Goal: Check status: Check status

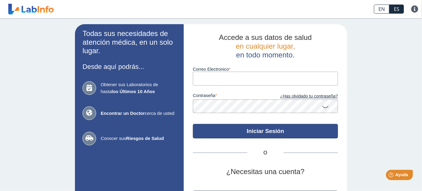
type input "ga639094@gmail.com"
click at [274, 131] on button "Iniciar Sesión" at bounding box center [265, 131] width 145 height 15
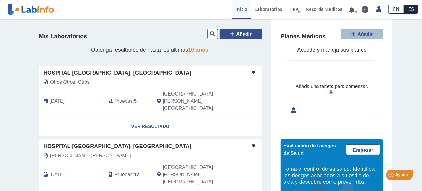
click at [243, 36] on span "Añadir" at bounding box center [243, 33] width 15 height 5
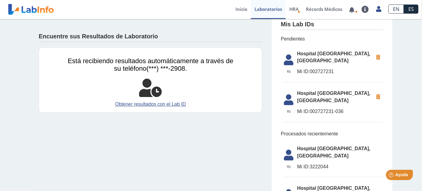
scroll to position [12, 0]
click at [168, 103] on link "Obtener resultados con el Lab ID" at bounding box center [151, 104] width 166 height 7
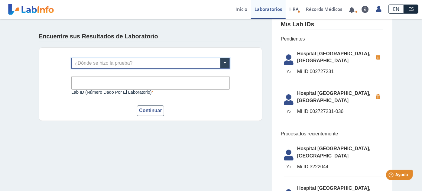
click at [120, 63] on input "text" at bounding box center [151, 63] width 158 height 10
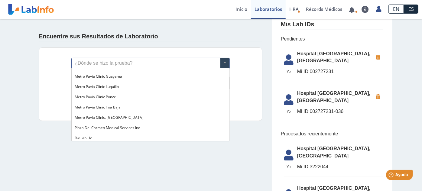
scroll to position [462, 0]
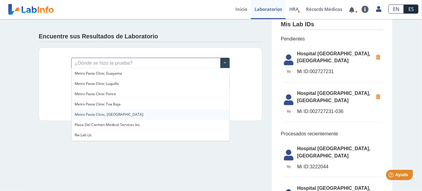
click at [119, 111] on div "Metro Pavía Clinic, [GEOGRAPHIC_DATA]" at bounding box center [151, 114] width 158 height 10
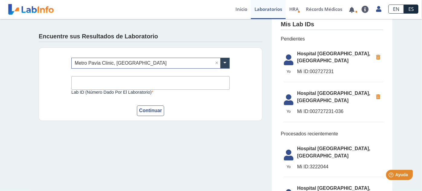
click at [102, 79] on input "Lab ID (número dado por el laboratorio)" at bounding box center [150, 83] width 158 height 14
click at [85, 82] on input "Lab ID (número dado por el laboratorio)" at bounding box center [150, 83] width 158 height 14
type input "9093244"
click at [149, 111] on button "Continuar" at bounding box center [150, 110] width 27 height 11
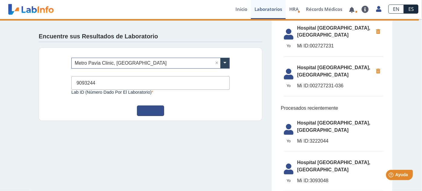
scroll to position [0, 0]
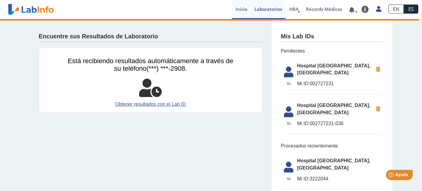
click at [241, 12] on link "Inicio" at bounding box center [241, 9] width 19 height 19
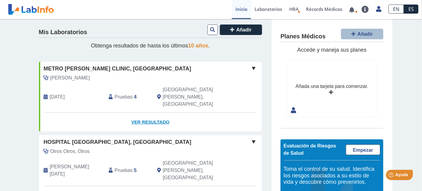
scroll to position [4, 0]
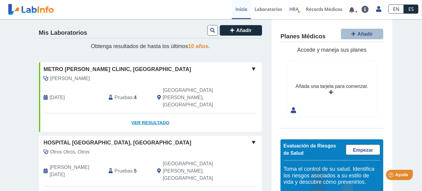
click at [141, 113] on link "Ver Resultado" at bounding box center [150, 122] width 223 height 19
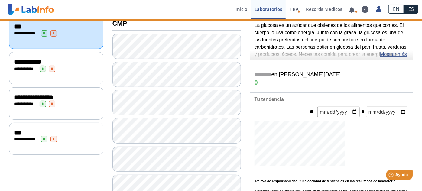
scroll to position [79, 0]
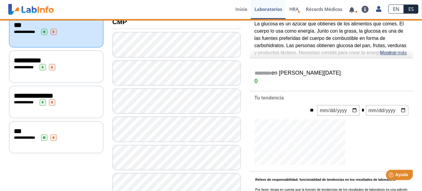
click at [35, 128] on div "***" at bounding box center [56, 131] width 85 height 7
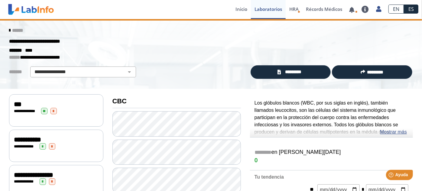
click at [21, 106] on span "***" at bounding box center [18, 104] width 8 height 7
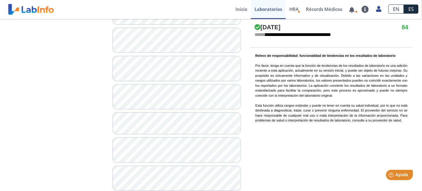
scroll to position [462, 0]
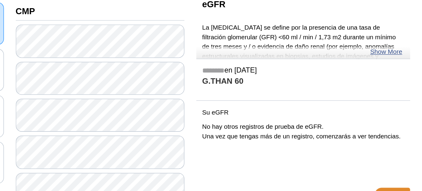
scroll to position [66, 0]
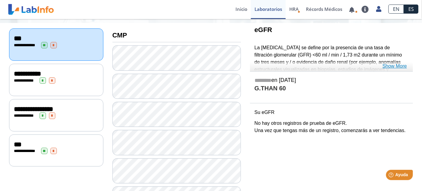
click at [399, 69] on link "Show More" at bounding box center [394, 66] width 24 height 7
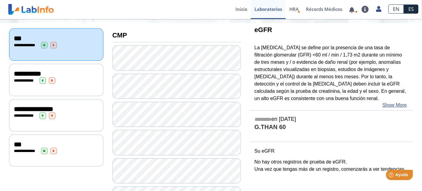
click at [53, 107] on span "**********" at bounding box center [33, 109] width 39 height 7
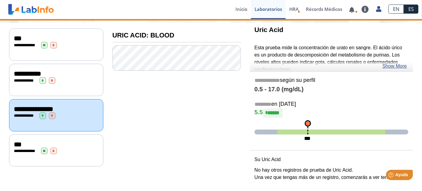
click at [33, 83] on div "**********" at bounding box center [56, 80] width 94 height 32
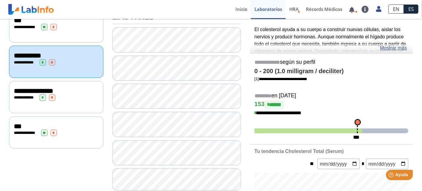
scroll to position [79, 0]
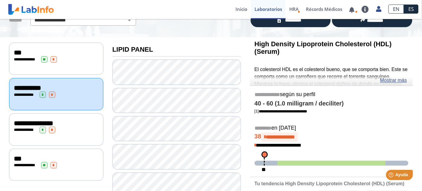
scroll to position [51, 0]
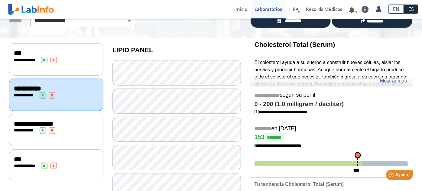
click at [17, 53] on span "***" at bounding box center [18, 53] width 8 height 7
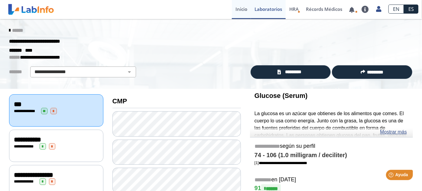
click at [243, 11] on link "Inicio" at bounding box center [241, 9] width 19 height 19
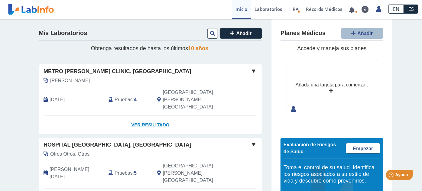
click at [141, 115] on link "Ver Resultado" at bounding box center [150, 124] width 223 height 19
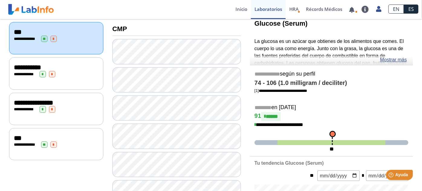
scroll to position [73, 0]
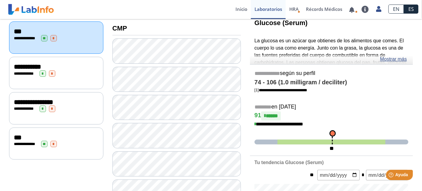
click at [31, 134] on div "***" at bounding box center [56, 137] width 85 height 7
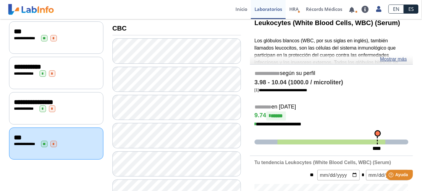
scroll to position [237, 0]
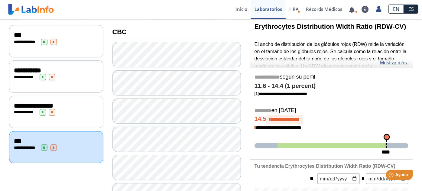
scroll to position [70, 0]
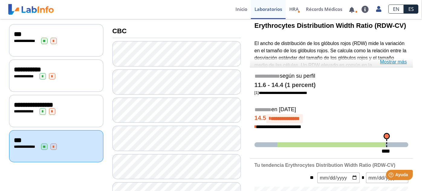
click at [392, 62] on link "Mostrar más" at bounding box center [393, 61] width 27 height 7
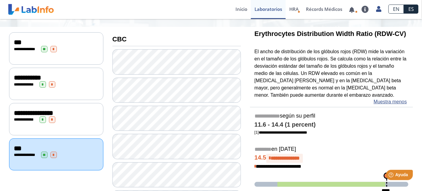
scroll to position [0, 0]
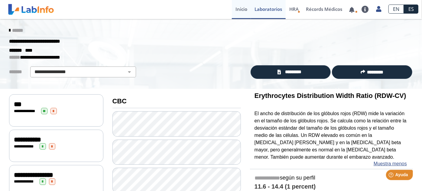
click at [243, 7] on link "Inicio" at bounding box center [241, 9] width 19 height 19
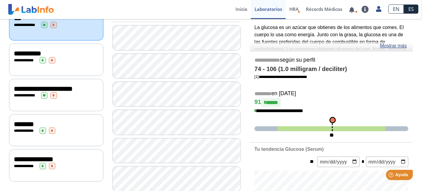
scroll to position [80, 0]
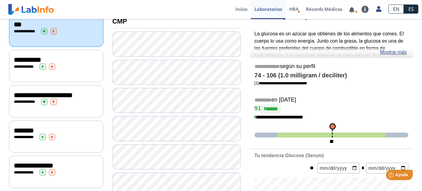
click at [48, 92] on span "**********" at bounding box center [43, 95] width 59 height 7
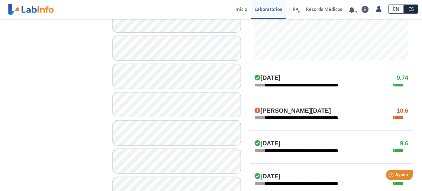
scroll to position [271, 0]
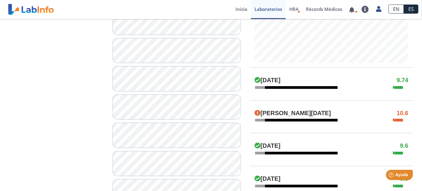
click at [280, 113] on h4 "[PERSON_NAME][DATE]" at bounding box center [292, 113] width 76 height 7
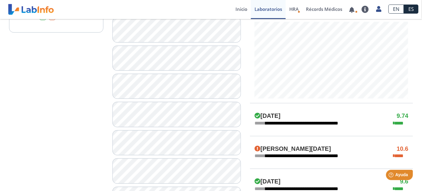
scroll to position [232, 0]
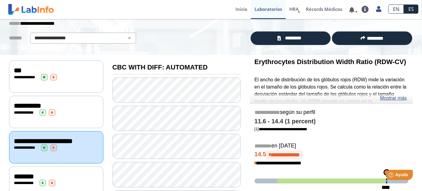
scroll to position [33, 0]
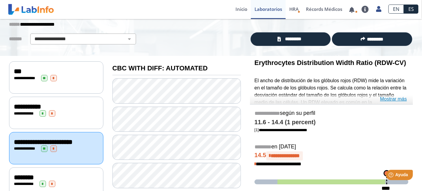
click at [389, 99] on link "Mostrar más" at bounding box center [393, 98] width 27 height 7
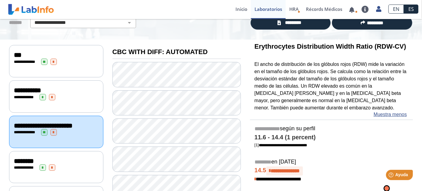
scroll to position [48, 0]
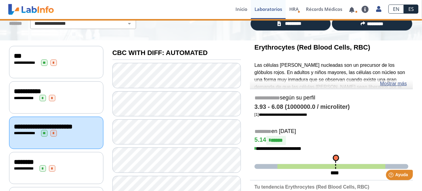
scroll to position [58, 0]
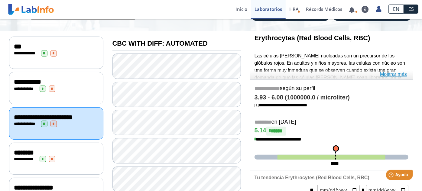
click at [387, 73] on link "Mostrar más" at bounding box center [393, 74] width 27 height 7
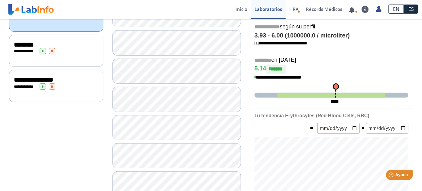
scroll to position [0, 0]
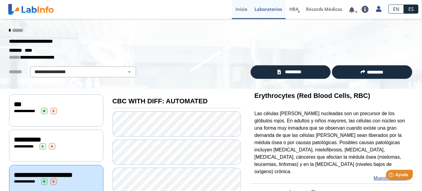
click at [233, 12] on link "Inicio" at bounding box center [241, 9] width 19 height 19
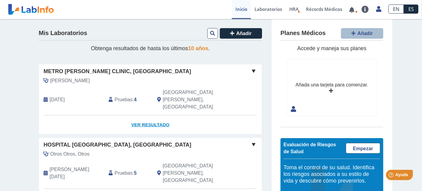
click at [160, 115] on link "Ver Resultado" at bounding box center [150, 124] width 223 height 19
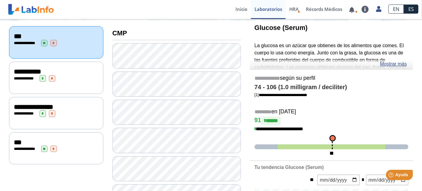
scroll to position [61, 0]
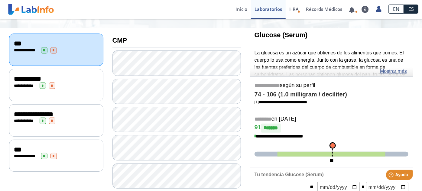
click at [43, 146] on div "***" at bounding box center [56, 149] width 85 height 7
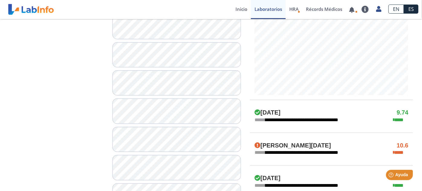
scroll to position [237, 0]
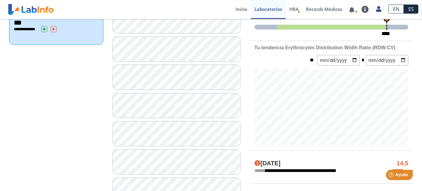
scroll to position [201, 0]
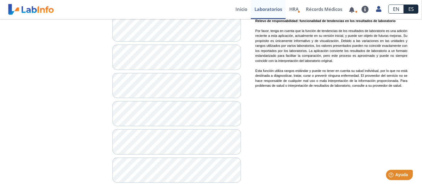
scroll to position [489, 0]
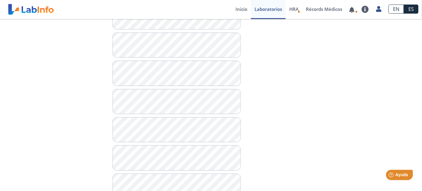
scroll to position [497, 0]
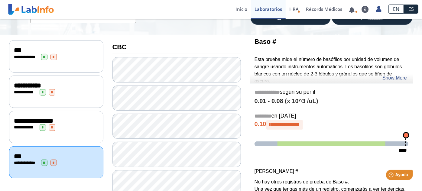
scroll to position [53, 0]
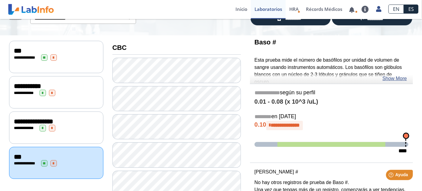
click at [46, 54] on div "**********" at bounding box center [56, 57] width 85 height 6
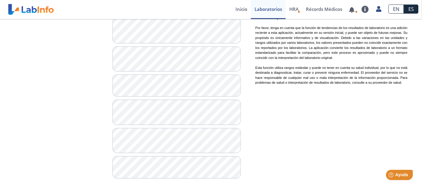
scroll to position [462, 0]
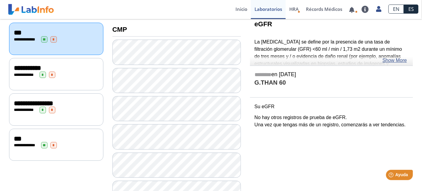
scroll to position [71, 0]
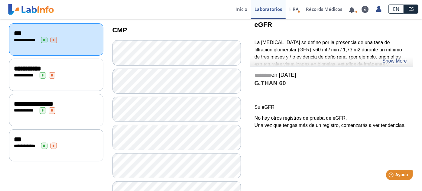
click at [37, 79] on div "**********" at bounding box center [56, 75] width 94 height 32
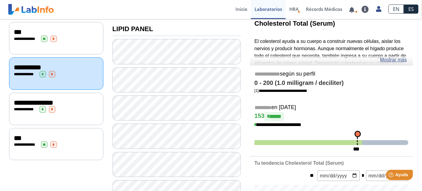
scroll to position [78, 0]
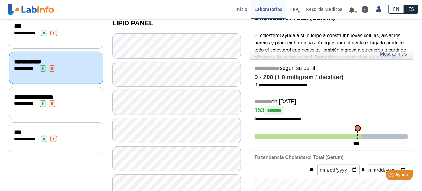
click at [54, 136] on div "**********" at bounding box center [56, 139] width 85 height 6
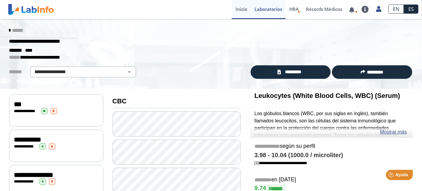
click at [242, 12] on link "Inicio" at bounding box center [241, 9] width 19 height 19
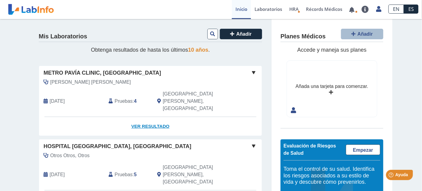
click at [152, 117] on link "Ver Resultado" at bounding box center [150, 126] width 223 height 19
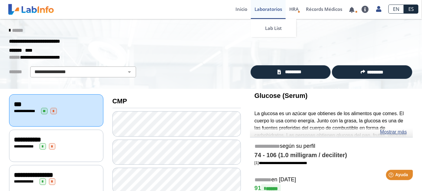
click at [269, 9] on link "Laboratorios" at bounding box center [268, 9] width 35 height 19
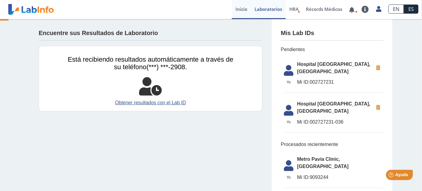
click at [240, 11] on link "Inicio" at bounding box center [241, 9] width 19 height 19
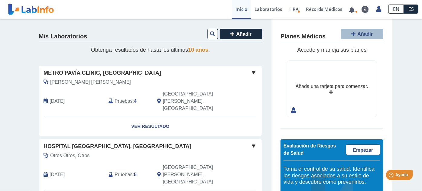
scroll to position [66, 0]
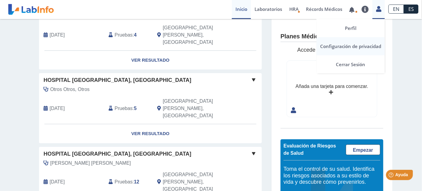
click at [364, 48] on link "Configuración de privacidad" at bounding box center [350, 46] width 68 height 18
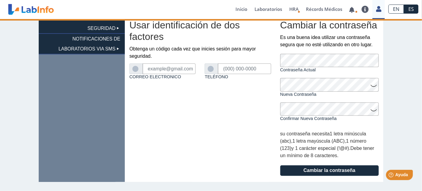
type input "ga639094@gmail.com"
type input "(787) 243-2908"
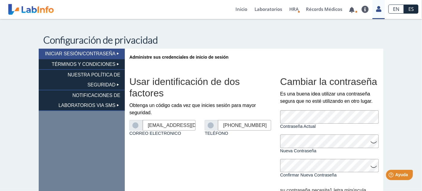
click at [110, 86] on li "NUESTRA POLÍTICA DE SEGURIDAD" at bounding box center [82, 80] width 86 height 21
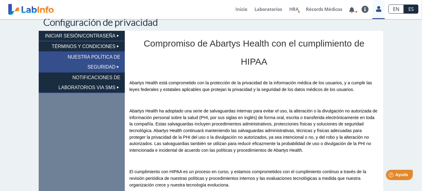
scroll to position [18, 0]
click at [108, 79] on li "NOTIFICACIONES DE LABORATORIOS VIA SMS" at bounding box center [82, 83] width 86 height 21
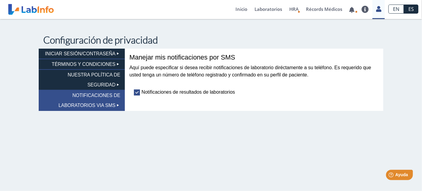
click at [101, 55] on li "INICIAR SESIÓN/CONTRASEÑA" at bounding box center [82, 54] width 86 height 11
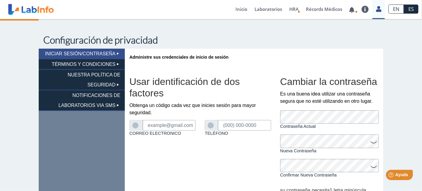
type input "ga639094@gmail.com"
type input "(787) 243-2908"
click at [242, 5] on link "Inicio" at bounding box center [241, 9] width 19 height 19
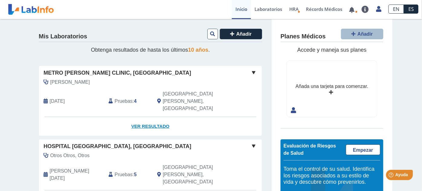
click at [141, 117] on link "Ver Resultado" at bounding box center [150, 126] width 223 height 19
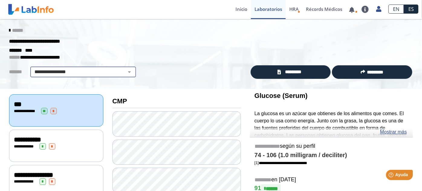
click at [69, 69] on select "**********" at bounding box center [83, 71] width 102 height 7
click at [70, 70] on select "**********" at bounding box center [83, 71] width 102 height 7
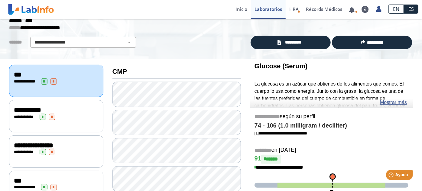
click at [55, 151] on span "*" at bounding box center [52, 152] width 6 height 6
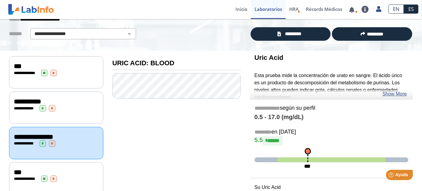
scroll to position [39, 0]
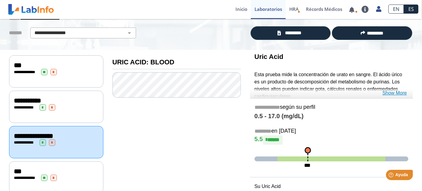
click at [390, 93] on link "Show More" at bounding box center [394, 92] width 24 height 7
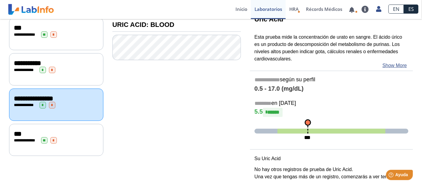
scroll to position [76, 0]
click at [65, 124] on div "**********" at bounding box center [56, 140] width 94 height 32
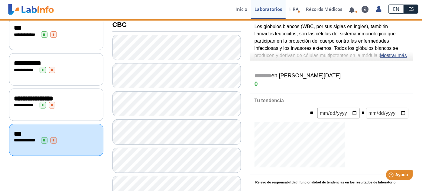
click at [21, 132] on span "***" at bounding box center [18, 134] width 8 height 7
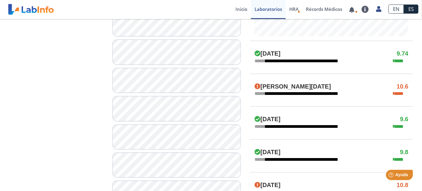
scroll to position [297, 0]
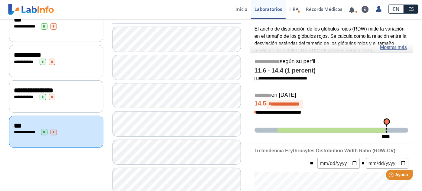
scroll to position [84, 0]
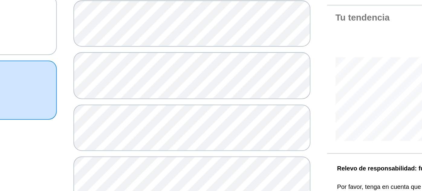
scroll to position [119, 0]
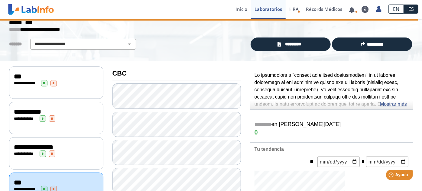
scroll to position [29, 0]
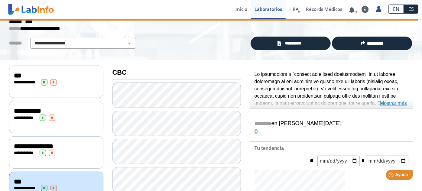
click at [393, 102] on link "Mostrar más" at bounding box center [393, 103] width 27 height 7
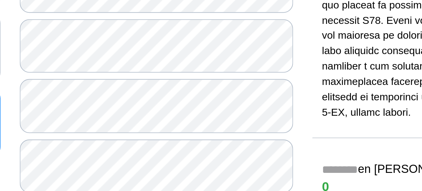
scroll to position [81, 0]
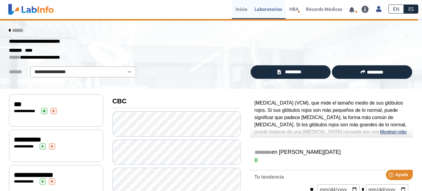
click at [244, 10] on link "Inicio" at bounding box center [241, 9] width 19 height 19
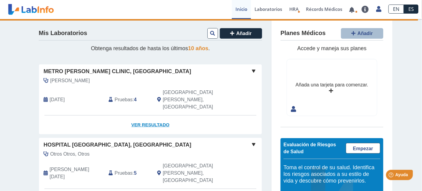
click at [150, 115] on link "Ver Resultado" at bounding box center [150, 124] width 223 height 19
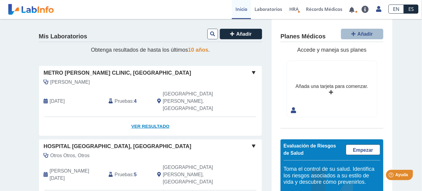
click at [146, 117] on link "Ver Resultado" at bounding box center [150, 126] width 223 height 19
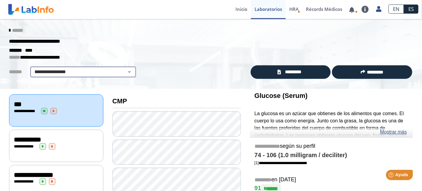
click at [75, 70] on select "**********" at bounding box center [83, 71] width 102 height 7
click at [32, 68] on select "**********" at bounding box center [83, 71] width 102 height 7
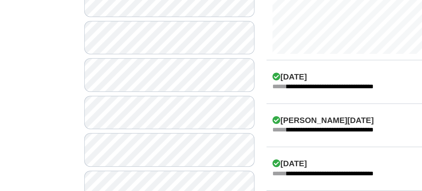
scroll to position [272, 0]
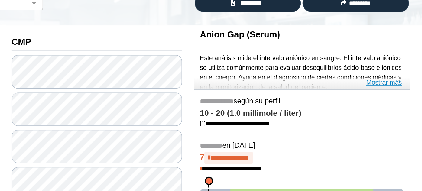
click at [383, 83] on link "Mostrar más" at bounding box center [393, 84] width 27 height 7
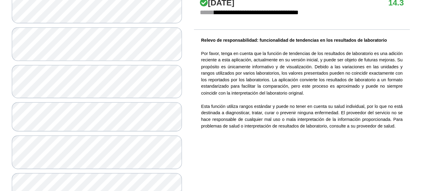
scroll to position [435, 0]
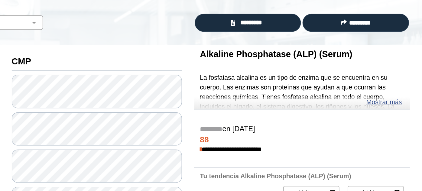
scroll to position [31, 0]
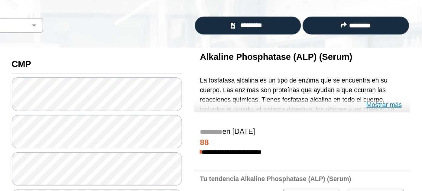
click at [384, 100] on link "Mostrar más" at bounding box center [393, 101] width 27 height 7
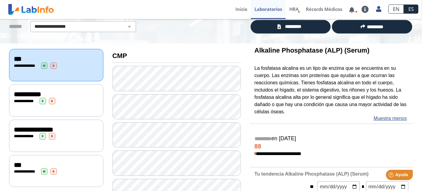
scroll to position [44, 0]
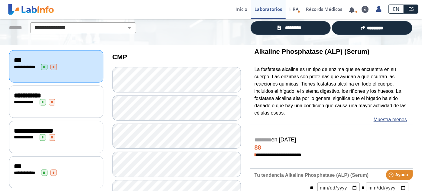
click at [55, 134] on span "*" at bounding box center [52, 137] width 6 height 6
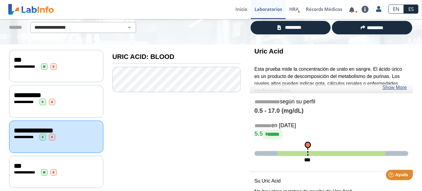
scroll to position [41, 0]
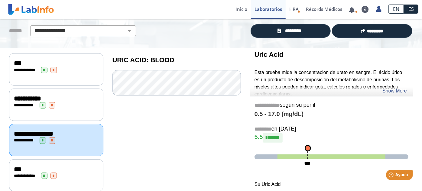
click at [48, 168] on div "***" at bounding box center [56, 169] width 85 height 7
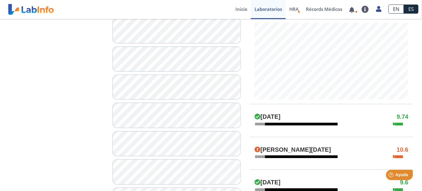
scroll to position [236, 0]
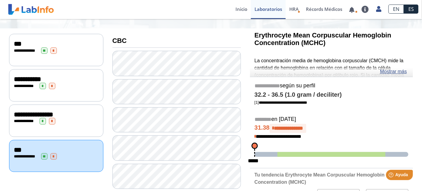
scroll to position [50, 0]
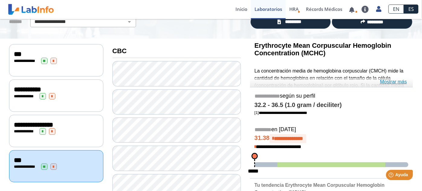
click at [383, 81] on link "Mostrar más" at bounding box center [393, 81] width 27 height 7
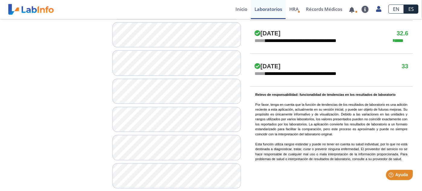
scroll to position [485, 0]
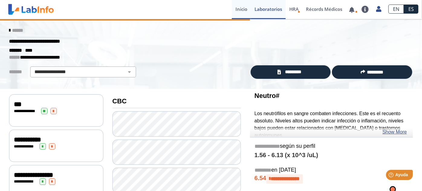
click at [242, 8] on link "Inicio" at bounding box center [241, 9] width 19 height 19
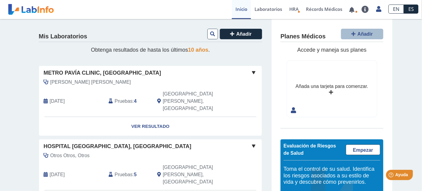
click at [252, 74] on span at bounding box center [253, 72] width 7 height 7
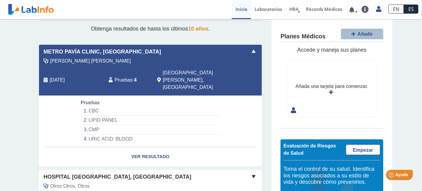
scroll to position [23, 0]
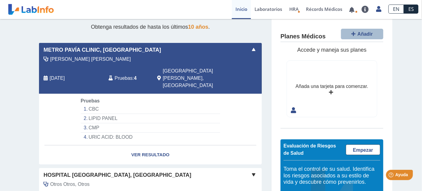
click at [254, 49] on span at bounding box center [253, 49] width 7 height 7
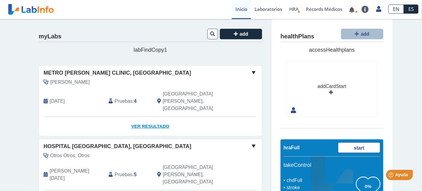
click at [139, 117] on link "Ver Resultado" at bounding box center [150, 126] width 223 height 19
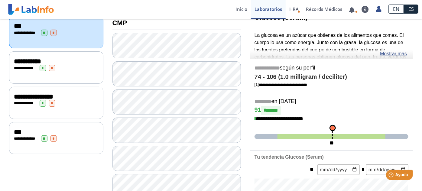
scroll to position [78, 0]
click at [60, 72] on div "**********" at bounding box center [56, 68] width 94 height 32
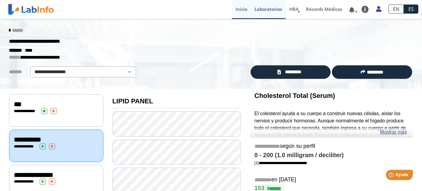
click at [242, 12] on link "Inicio" at bounding box center [241, 9] width 19 height 19
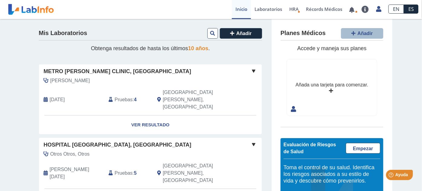
click at [252, 71] on span at bounding box center [253, 70] width 7 height 7
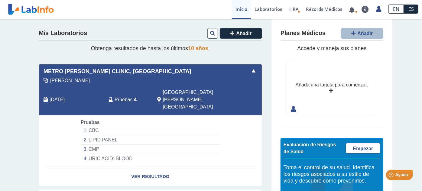
click at [146, 74] on div "Metro [PERSON_NAME] Clinic, [GEOGRAPHIC_DATA]" at bounding box center [150, 71] width 223 height 8
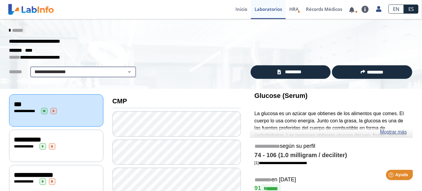
click at [92, 68] on select "**********" at bounding box center [83, 71] width 102 height 7
click at [93, 73] on select "**********" at bounding box center [83, 71] width 102 height 7
click at [246, 11] on link "Inicio" at bounding box center [241, 9] width 19 height 19
